Goal: Use online tool/utility: Utilize a website feature to perform a specific function

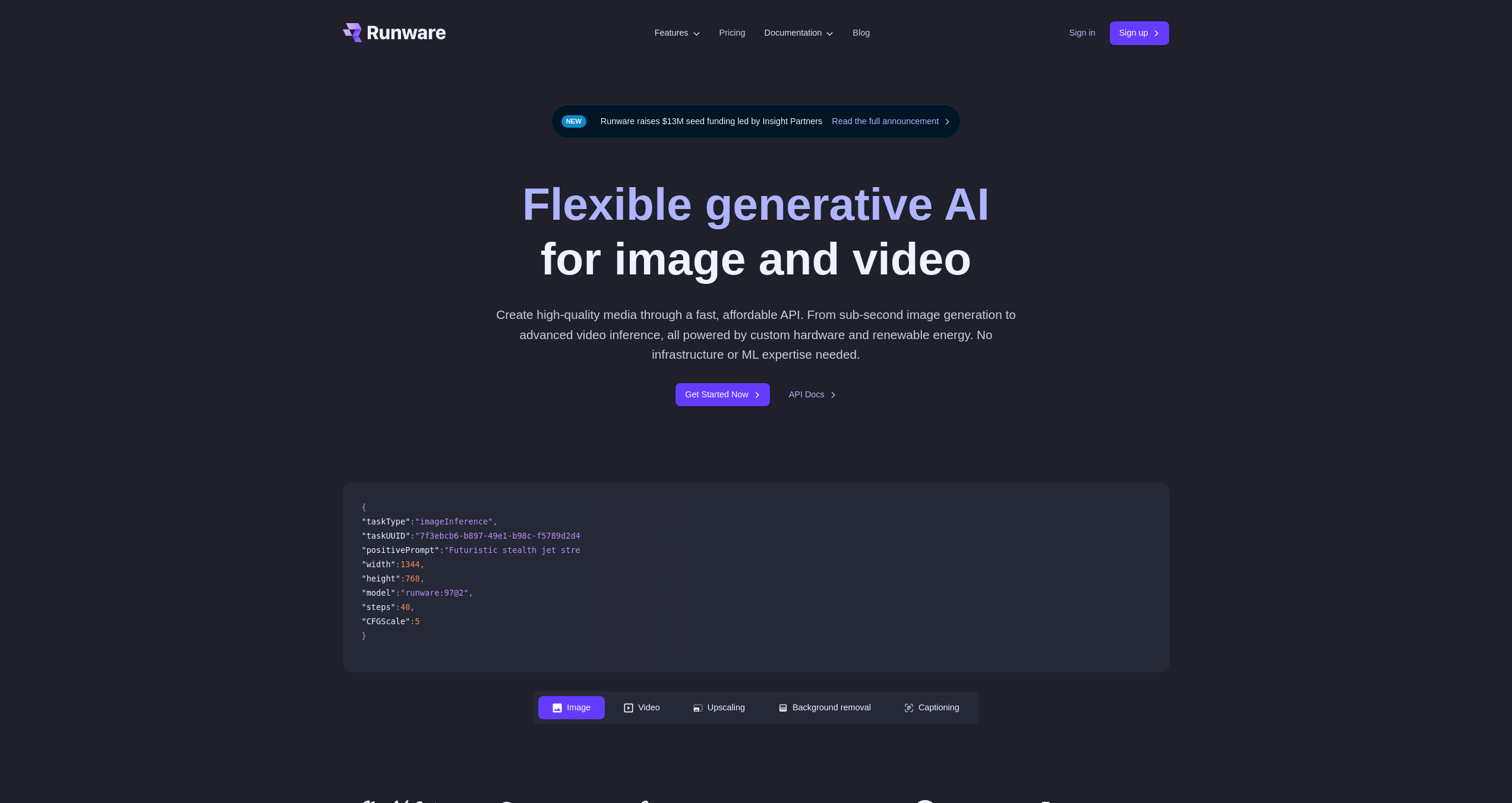
click at [1073, 29] on link "Sign in" at bounding box center [1082, 32] width 26 height 14
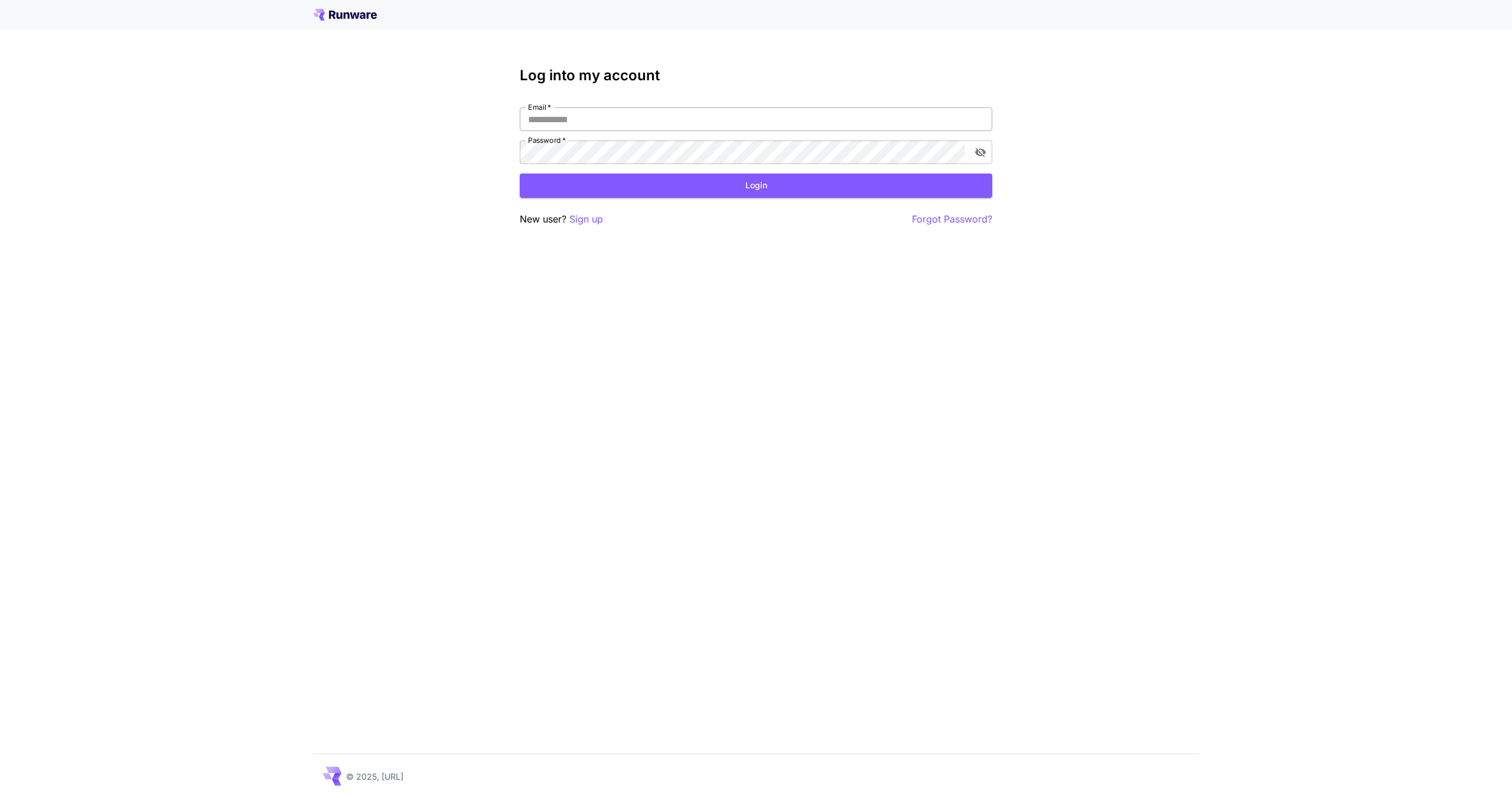
click at [622, 112] on input "Email   *" at bounding box center [755, 119] width 473 height 24
drag, startPoint x: 370, startPoint y: 127, endPoint x: 540, endPoint y: 123, distance: 170.0
click at [369, 127] on div "Log into my account Email   * Email   * Password   * Password   * Login New use…" at bounding box center [756, 399] width 1512 height 798
click at [585, 121] on input "Email   *" at bounding box center [755, 119] width 473 height 24
type input "**********"
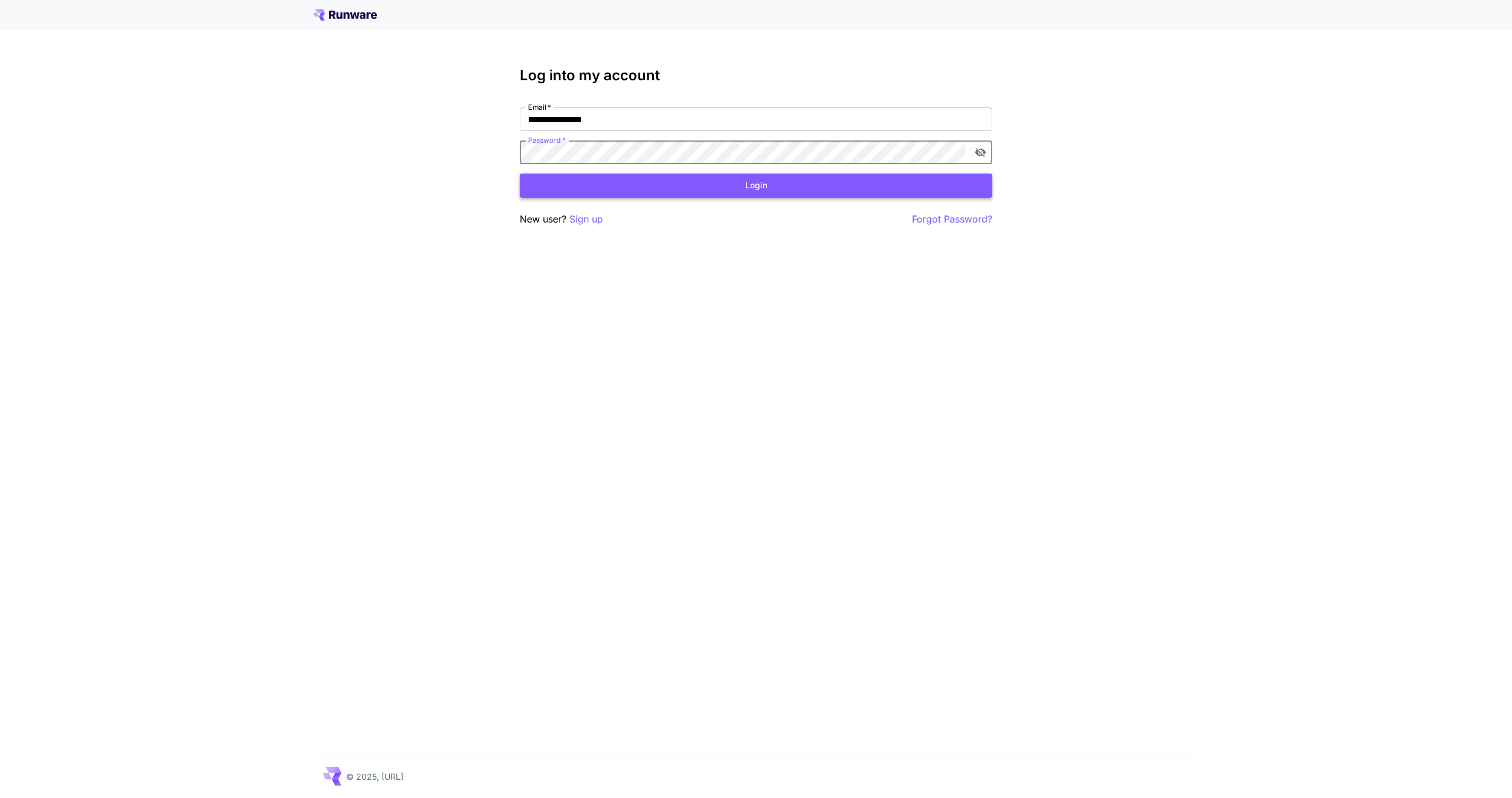
click at [737, 195] on button "Login" at bounding box center [755, 186] width 473 height 24
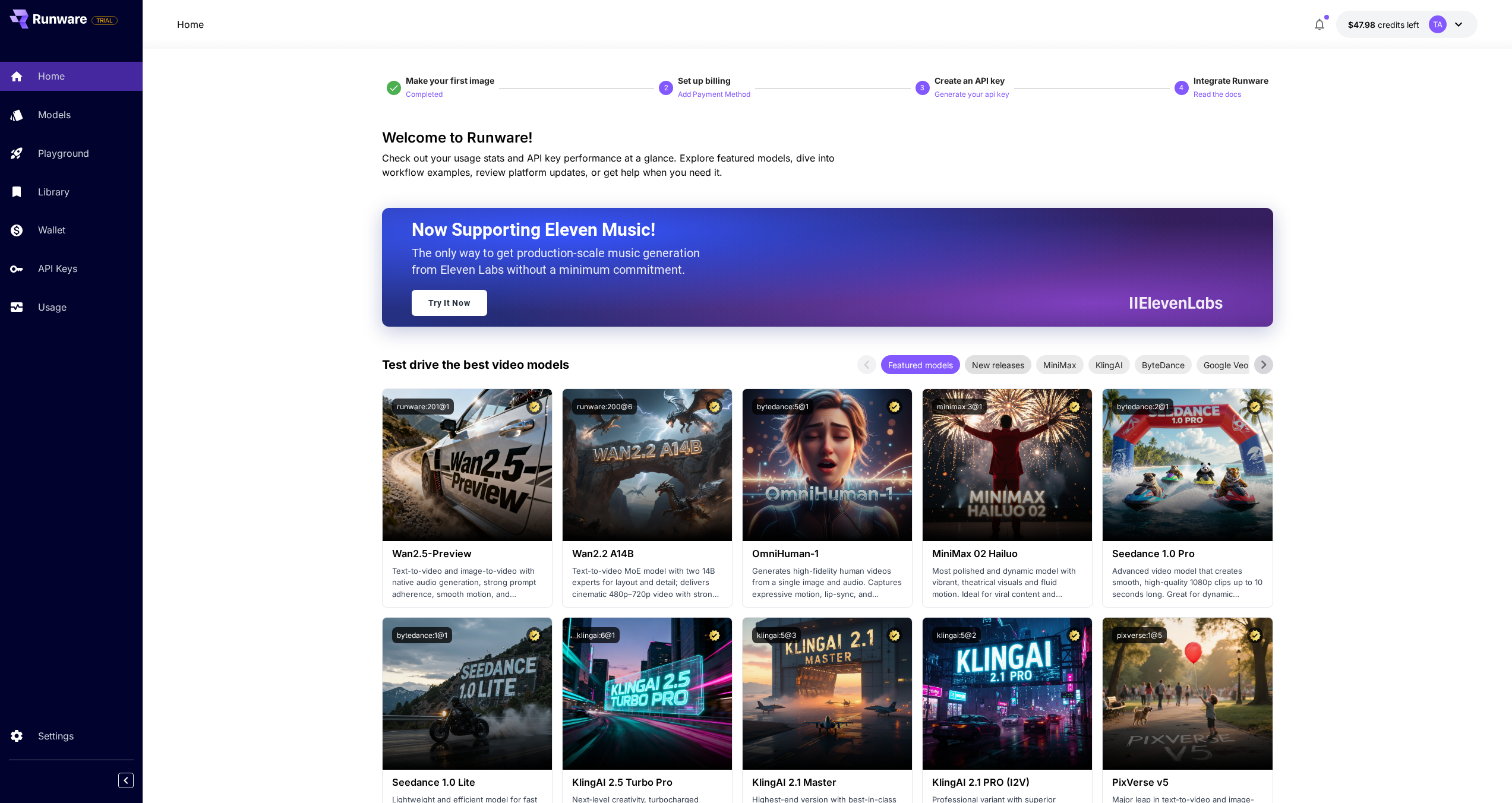
click at [997, 361] on span "New releases" at bounding box center [998, 365] width 67 height 12
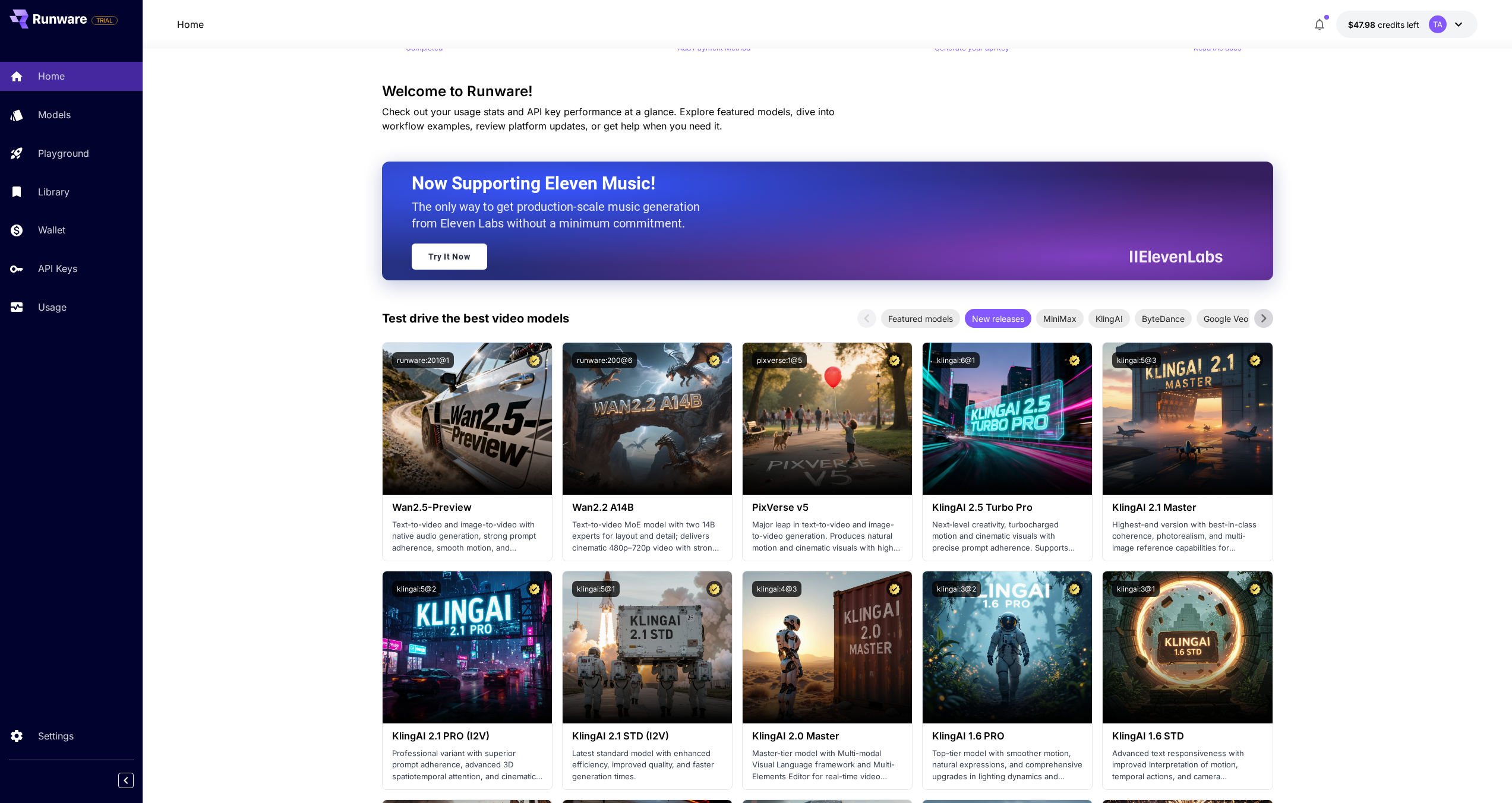
scroll to position [71, 0]
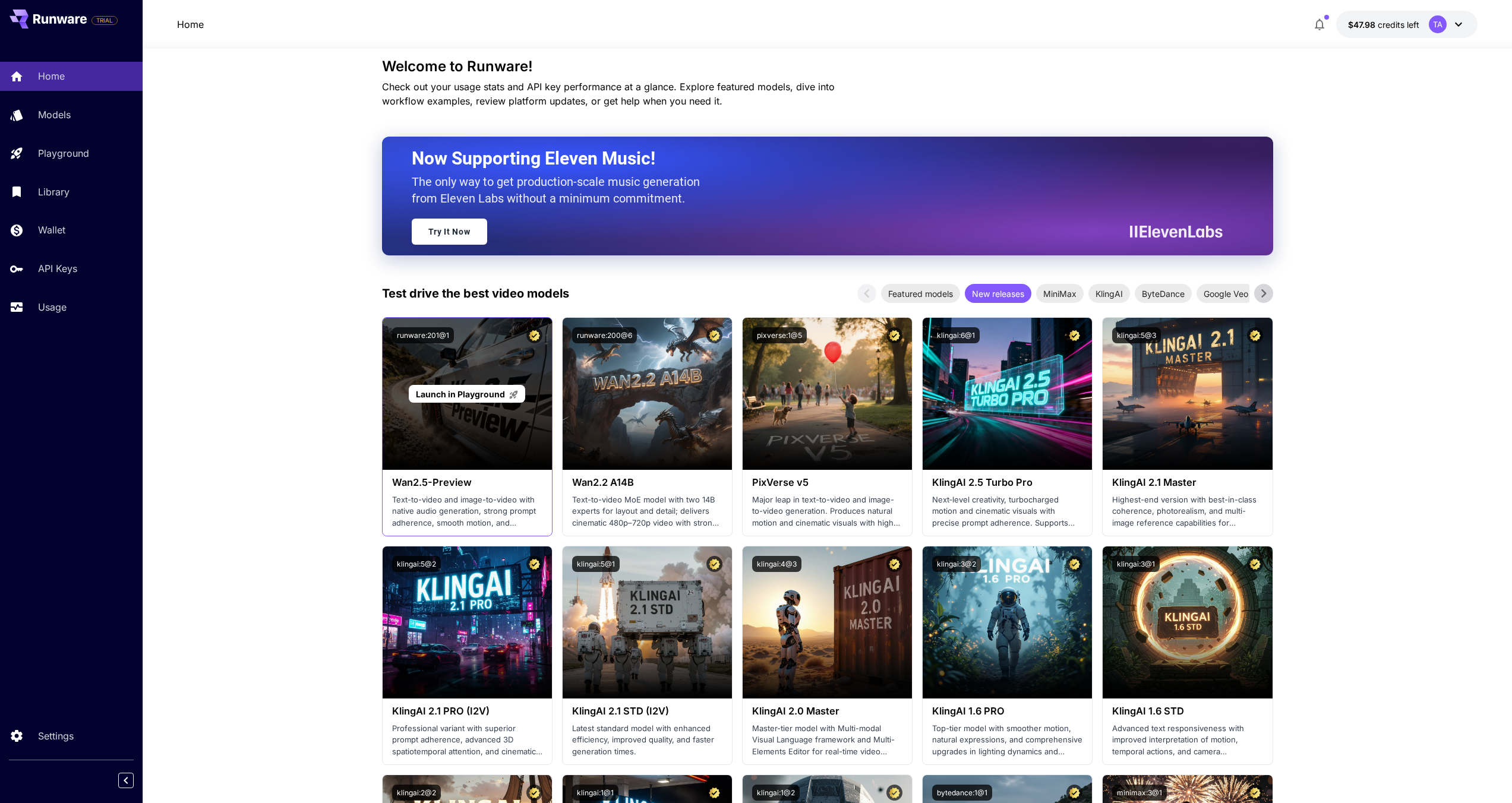
click at [449, 392] on span "Launch in Playground" at bounding box center [460, 394] width 89 height 10
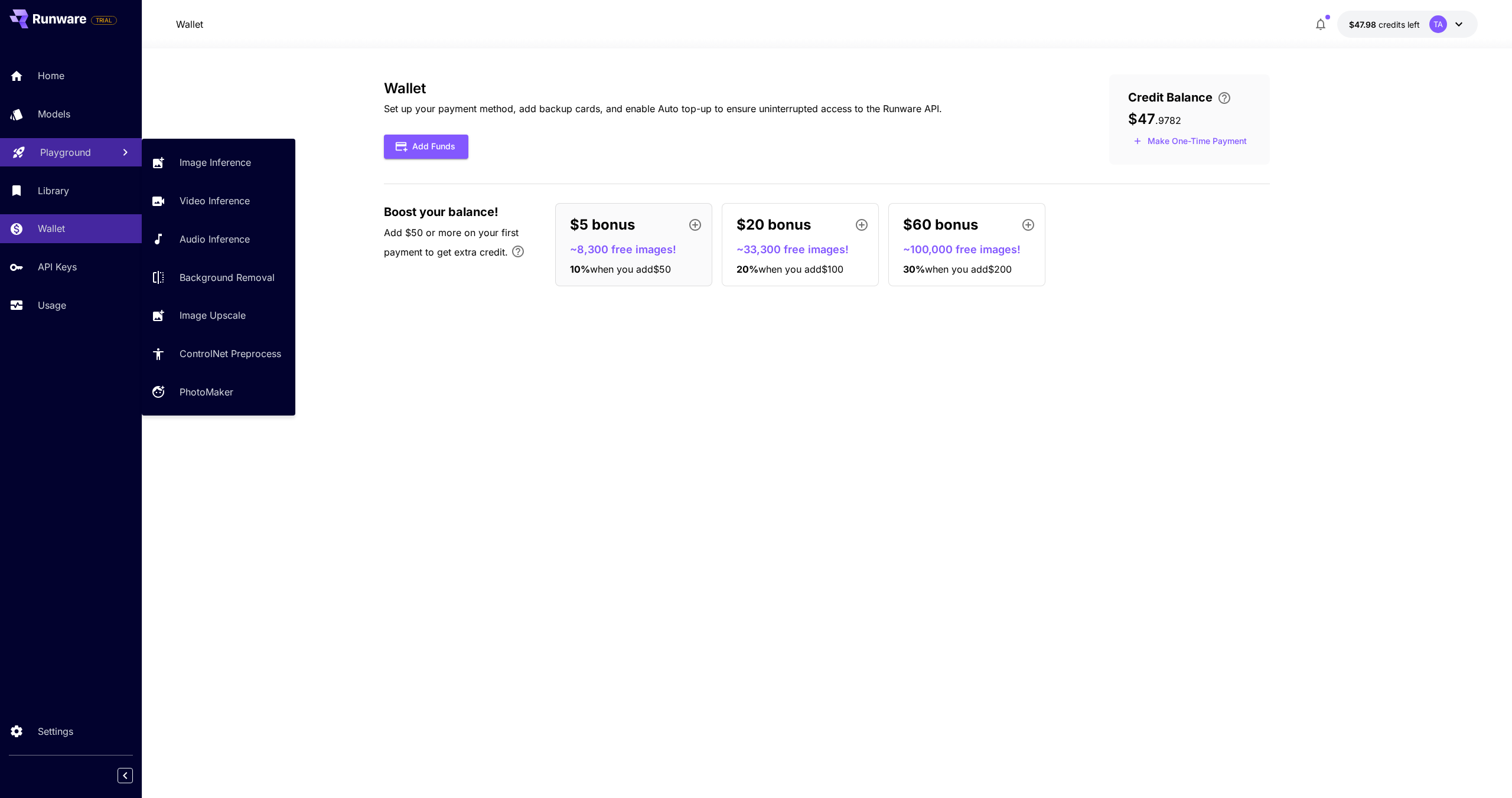
click at [69, 143] on link "Playground" at bounding box center [71, 152] width 141 height 29
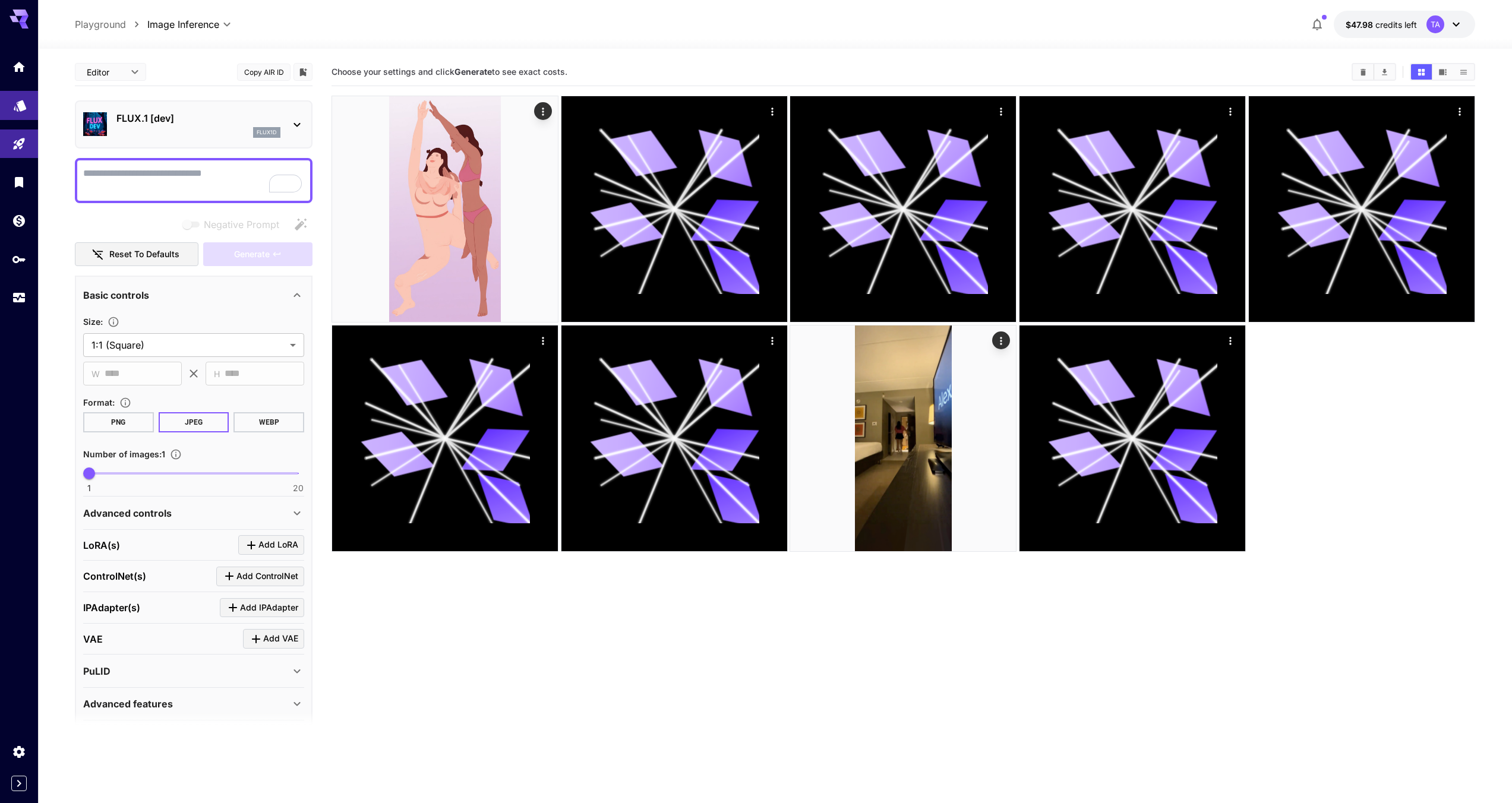
click at [7, 108] on link at bounding box center [19, 105] width 38 height 29
